Goal: Information Seeking & Learning: Learn about a topic

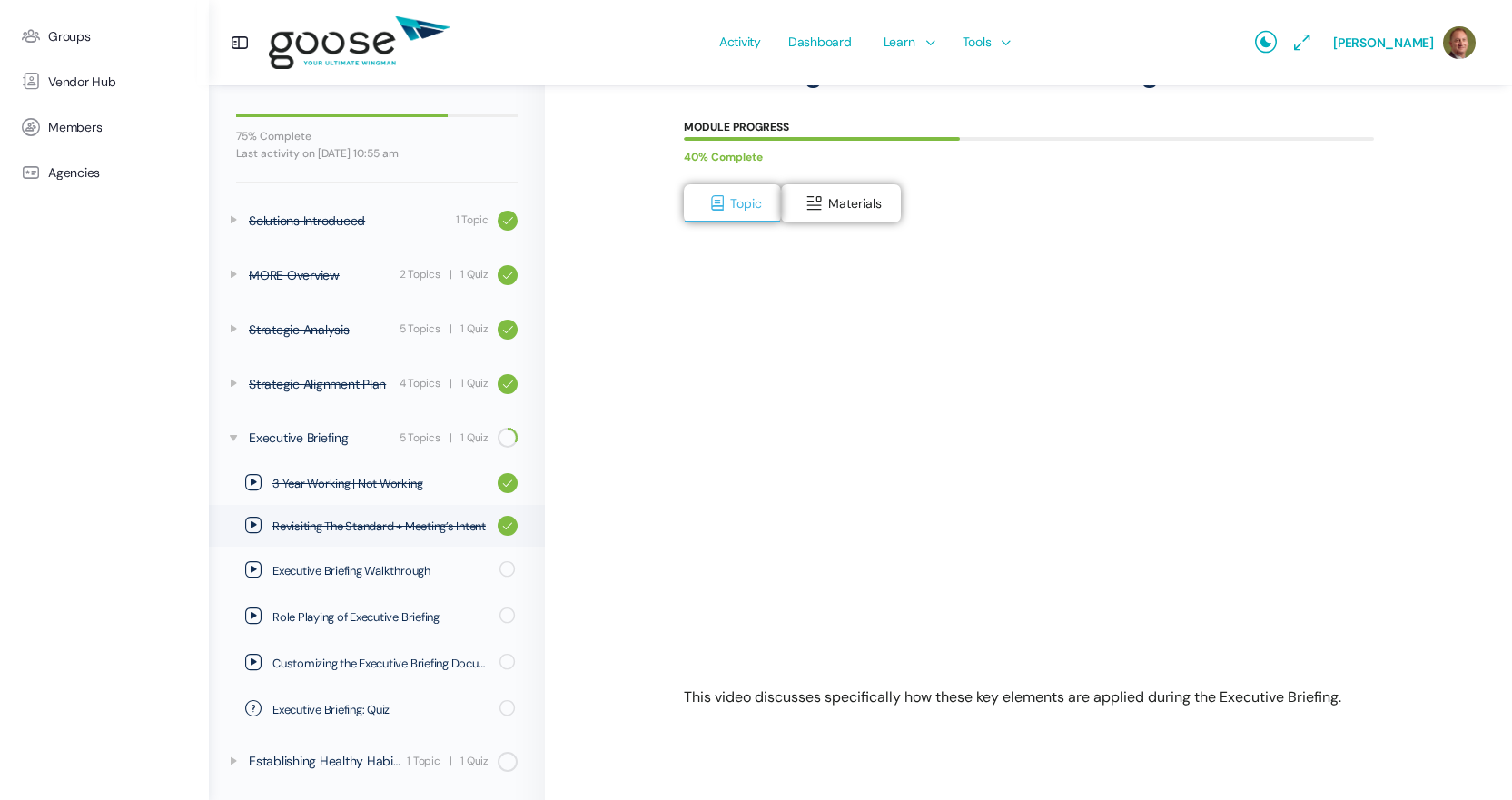
scroll to position [209, 0]
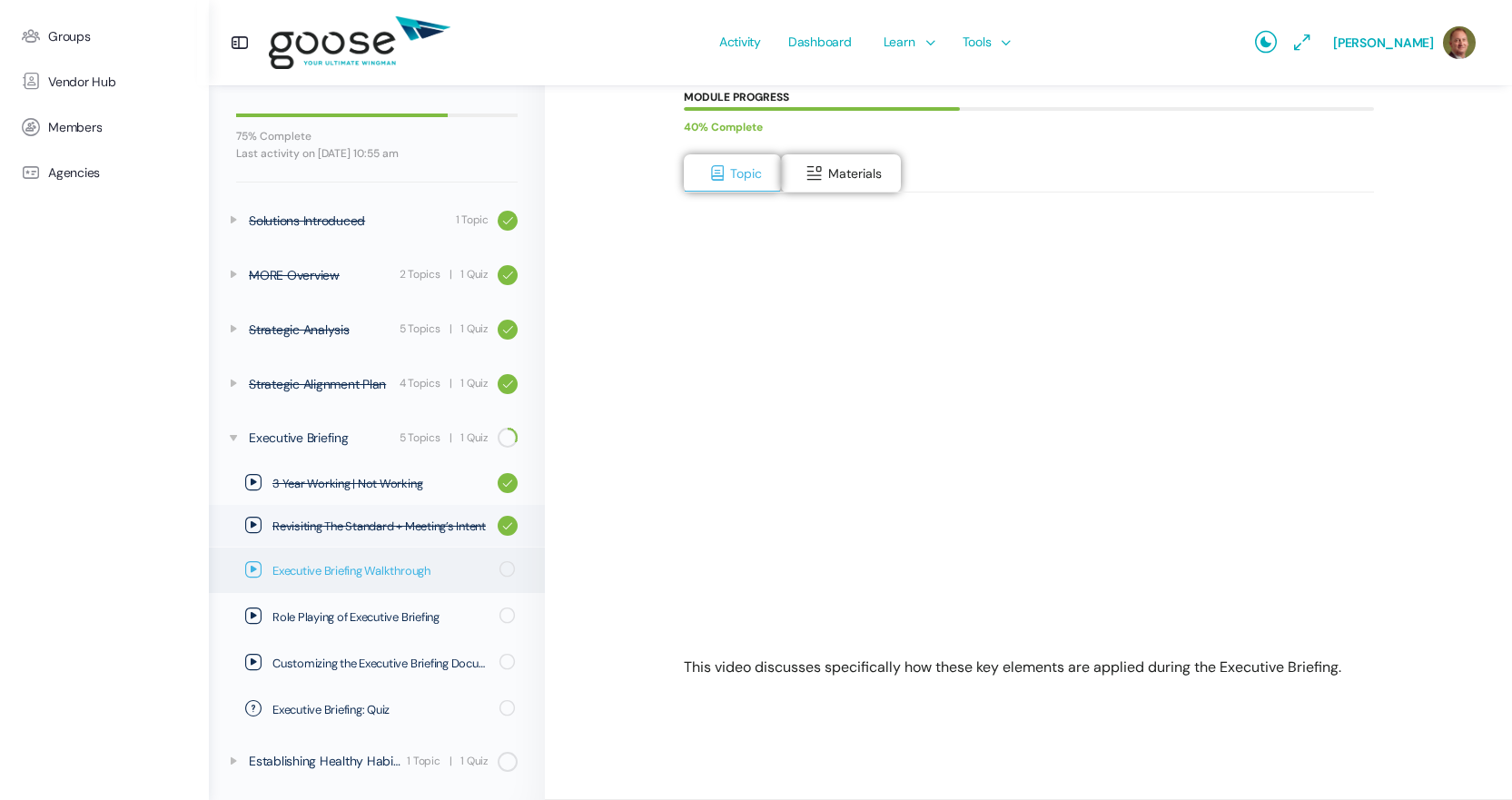
click at [380, 570] on span "Executive Briefing Walkthrough" at bounding box center [379, 570] width 215 height 18
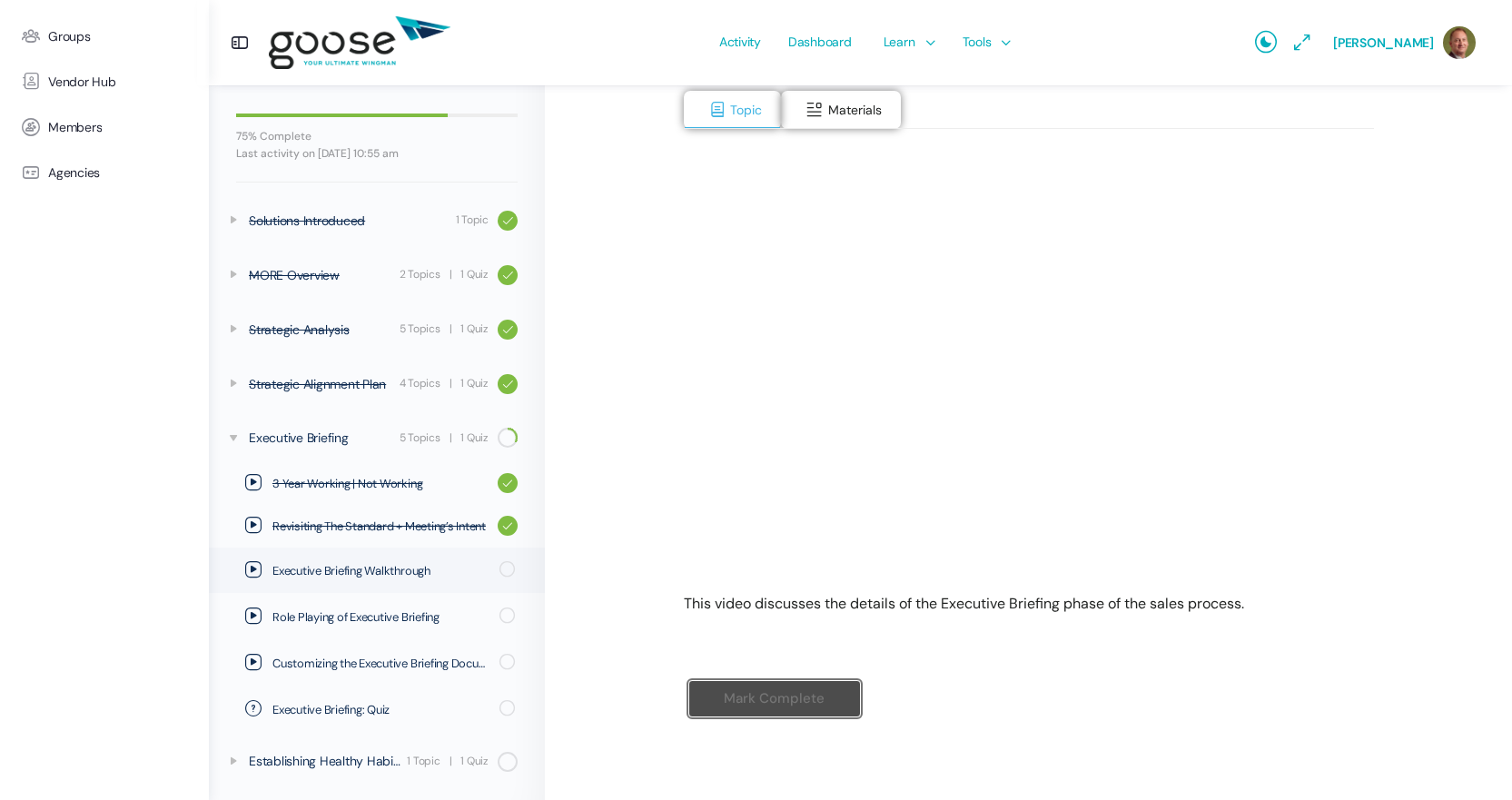
scroll to position [275, 0]
click at [792, 701] on input "Mark Complete" at bounding box center [774, 696] width 172 height 37
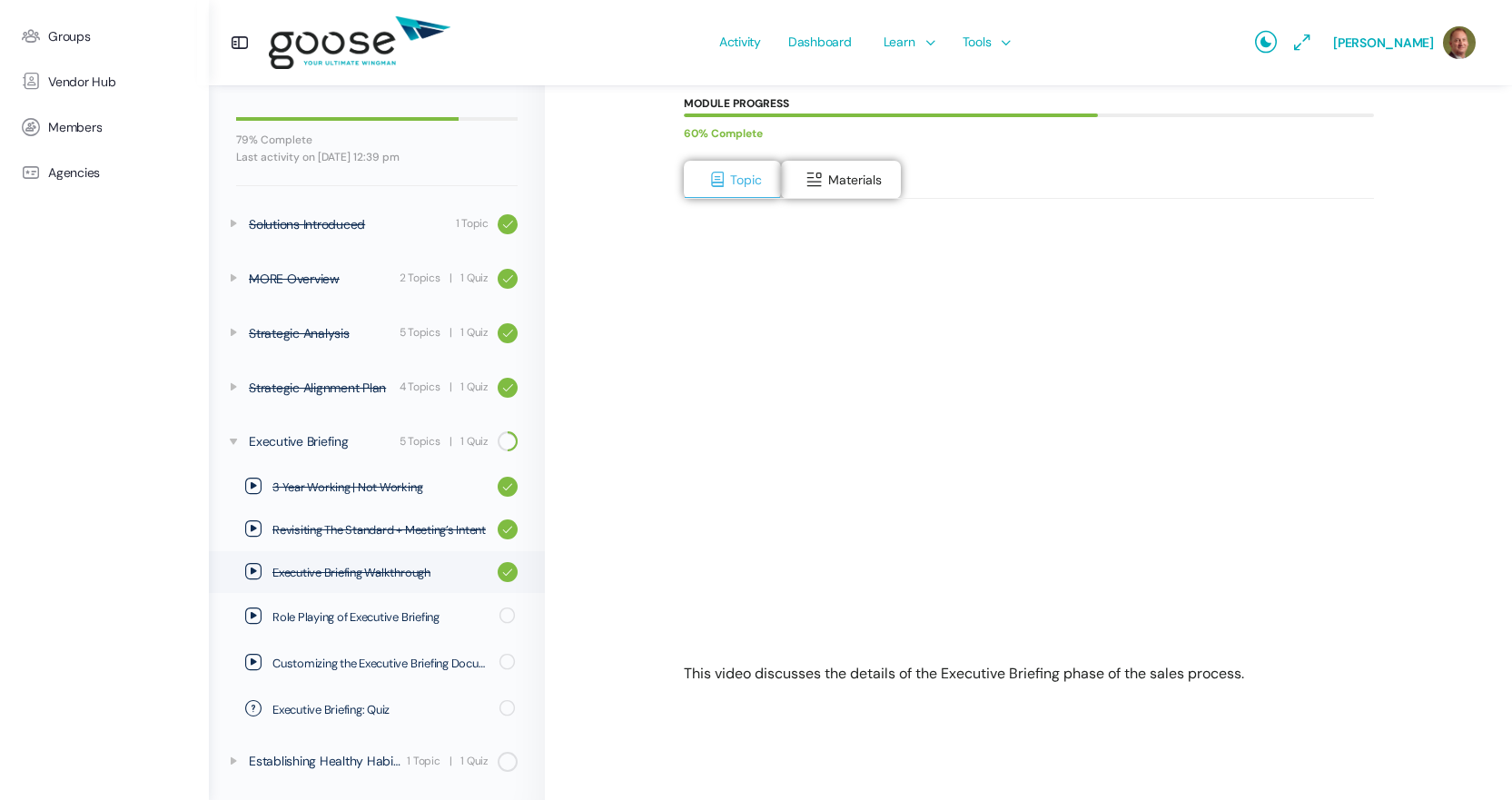
scroll to position [209, 0]
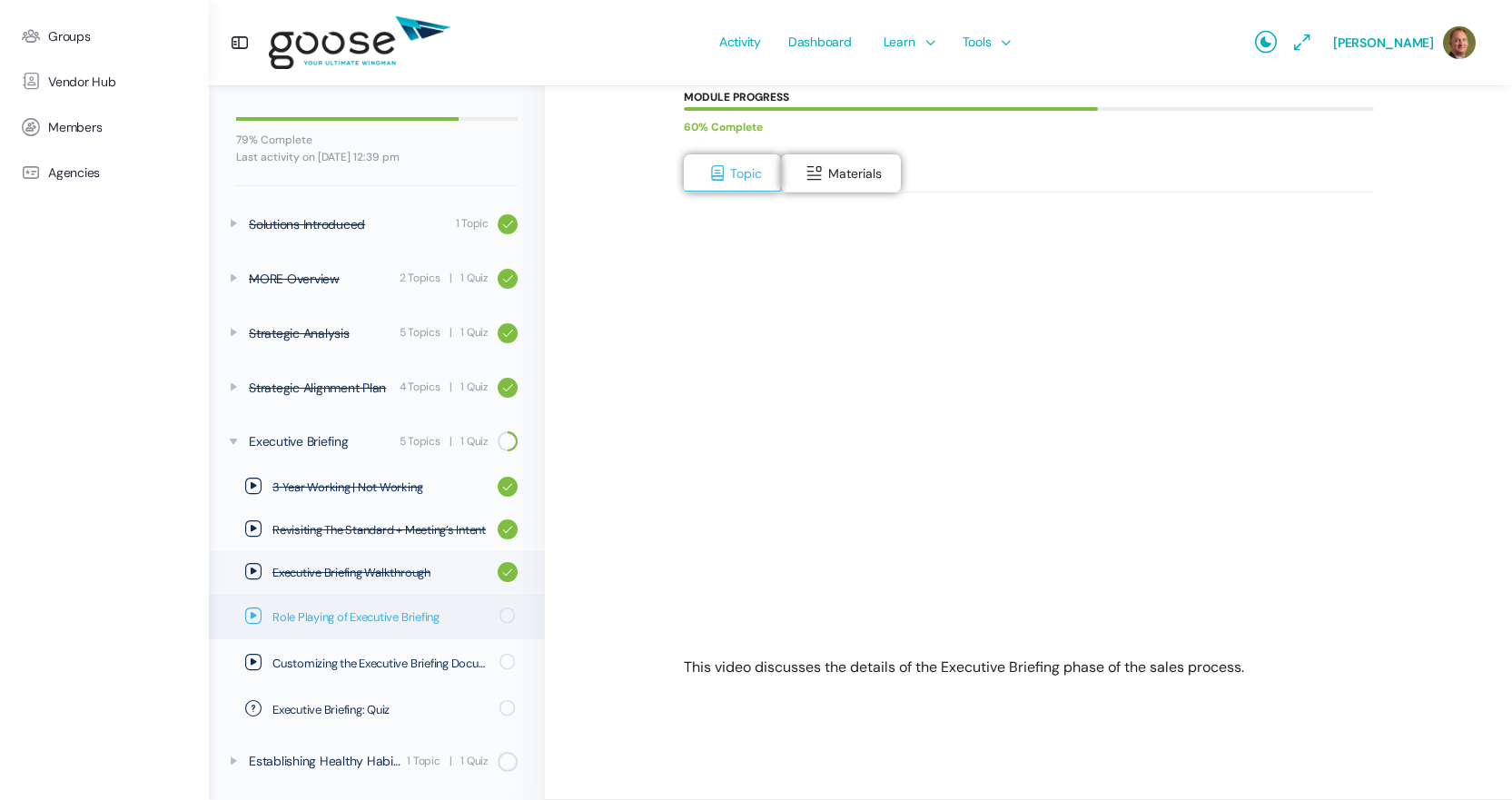
click at [389, 608] on span "Role Playing of Executive Briefing" at bounding box center [379, 617] width 215 height 18
